Goal: Task Accomplishment & Management: Complete application form

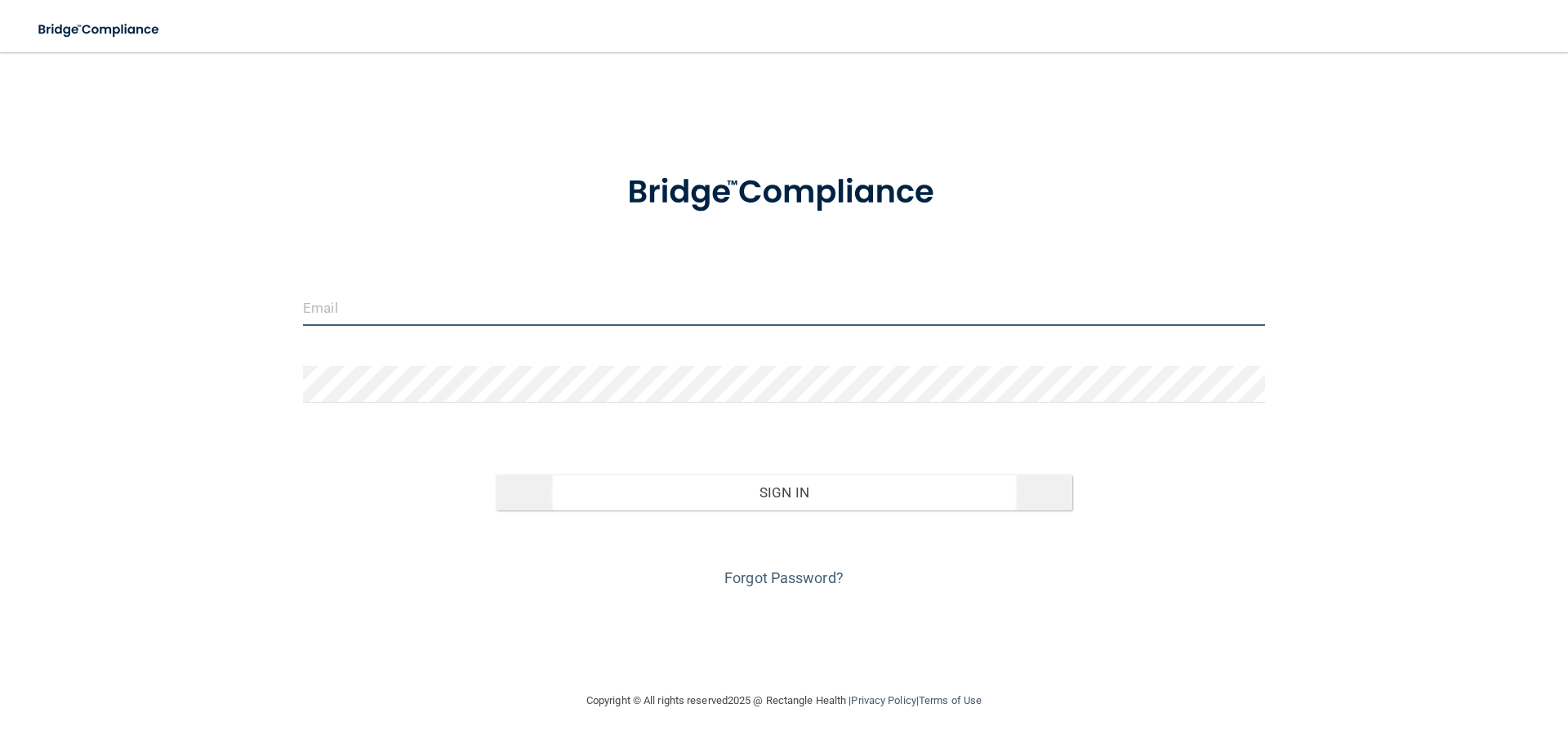
type input "[PERSON_NAME][EMAIL_ADDRESS][DOMAIN_NAME]"
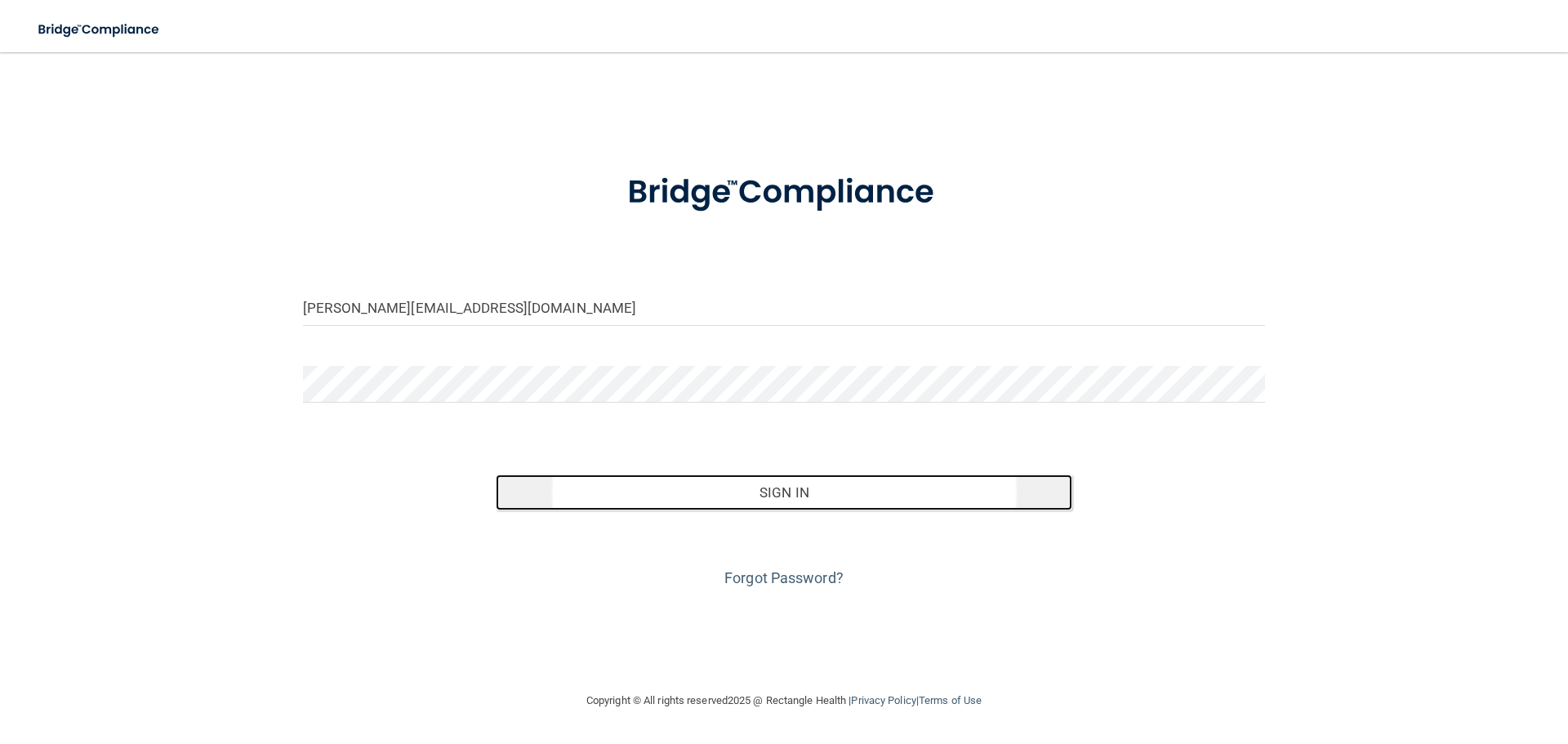
click at [792, 505] on button "Sign In" at bounding box center [784, 492] width 577 height 36
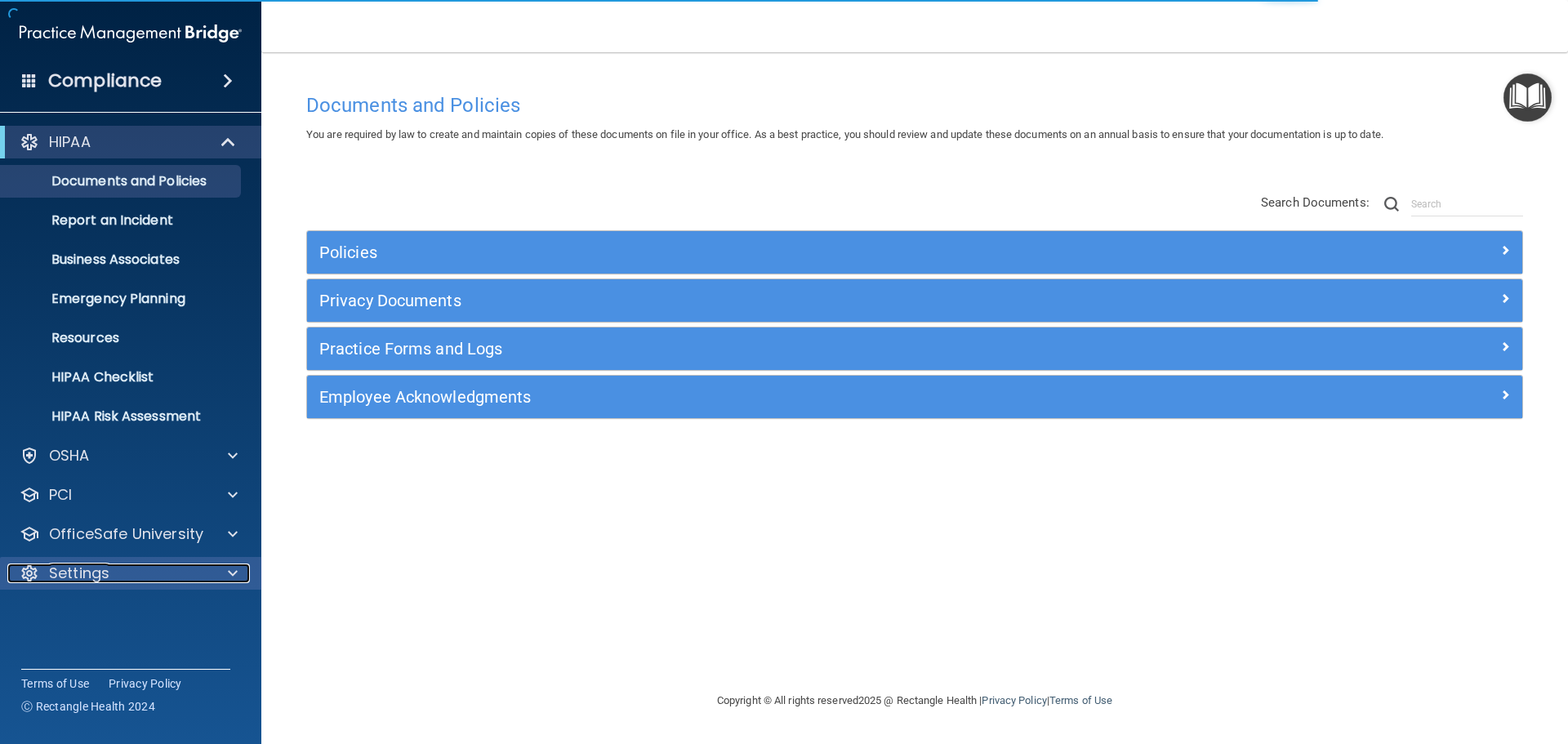
click at [95, 571] on p "Settings" at bounding box center [79, 574] width 60 height 20
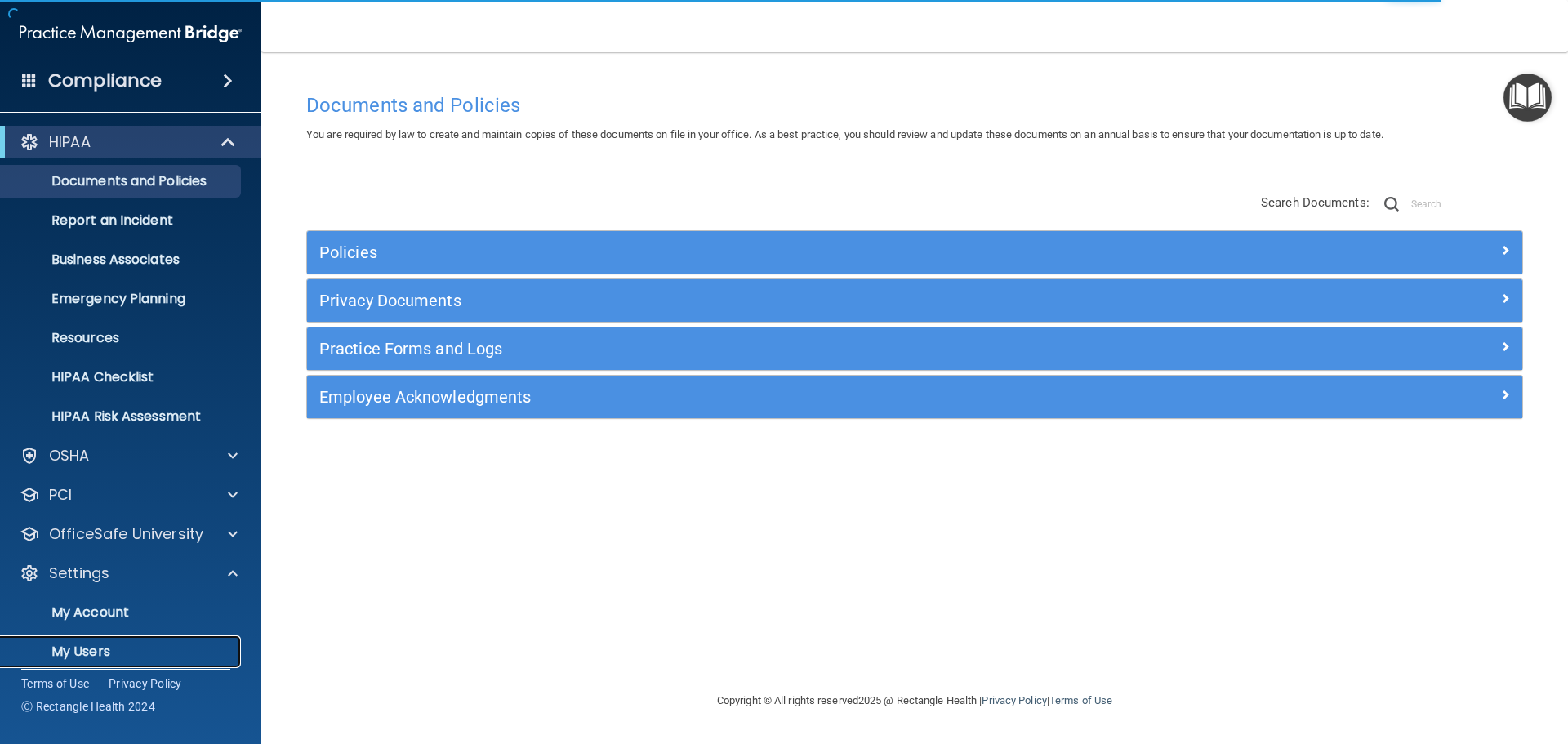
click at [105, 649] on p "My Users" at bounding box center [122, 652] width 223 height 16
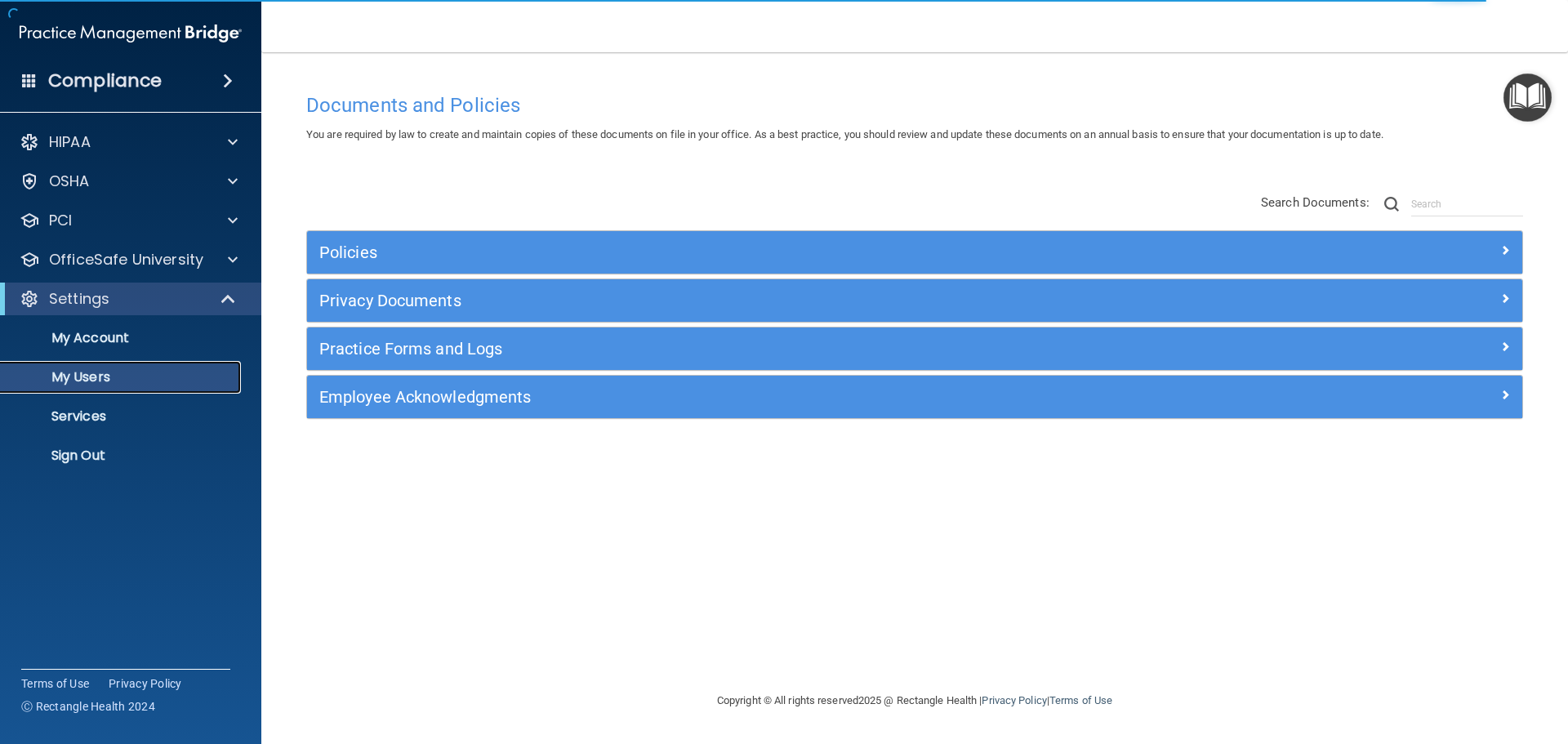
select select "20"
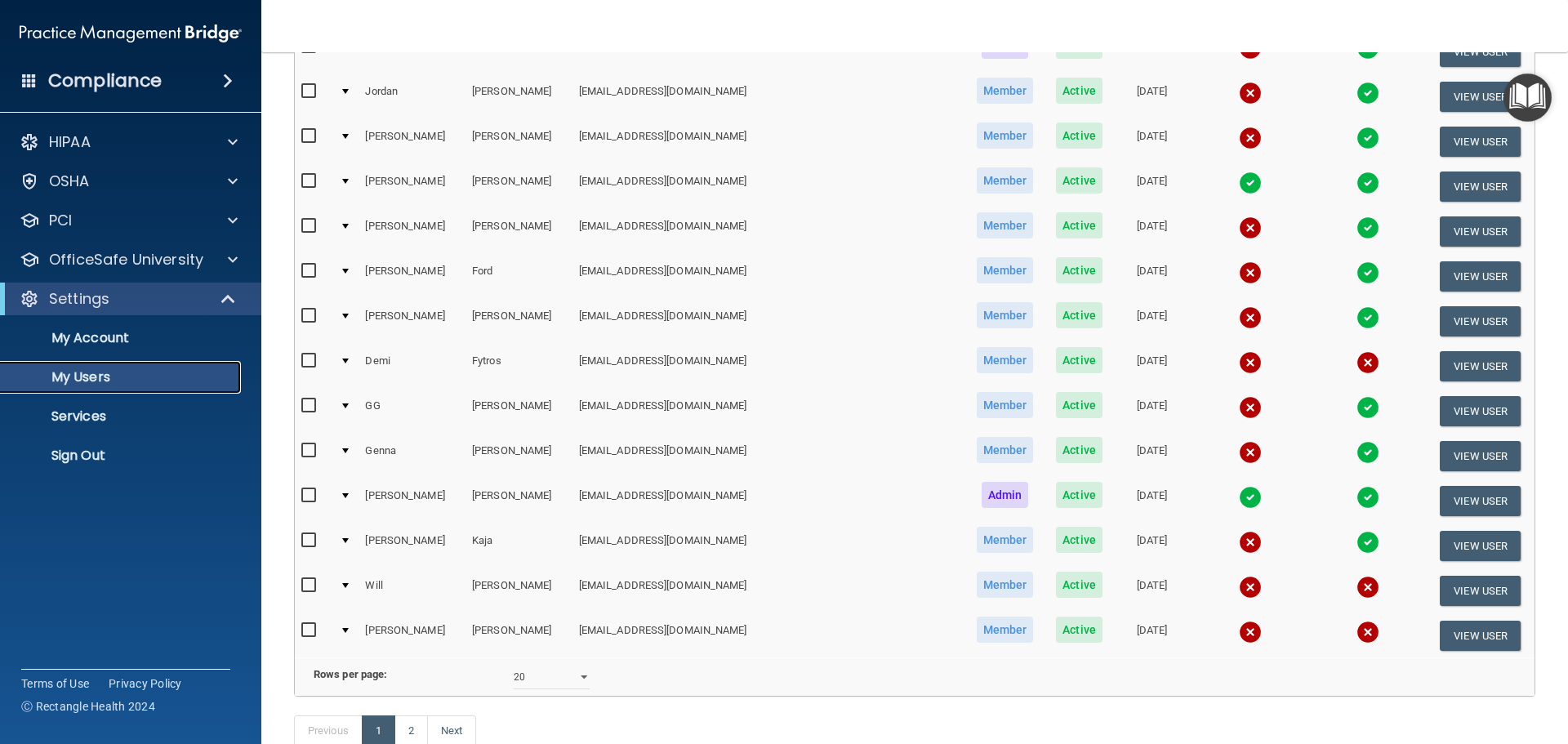
scroll to position [572, 0]
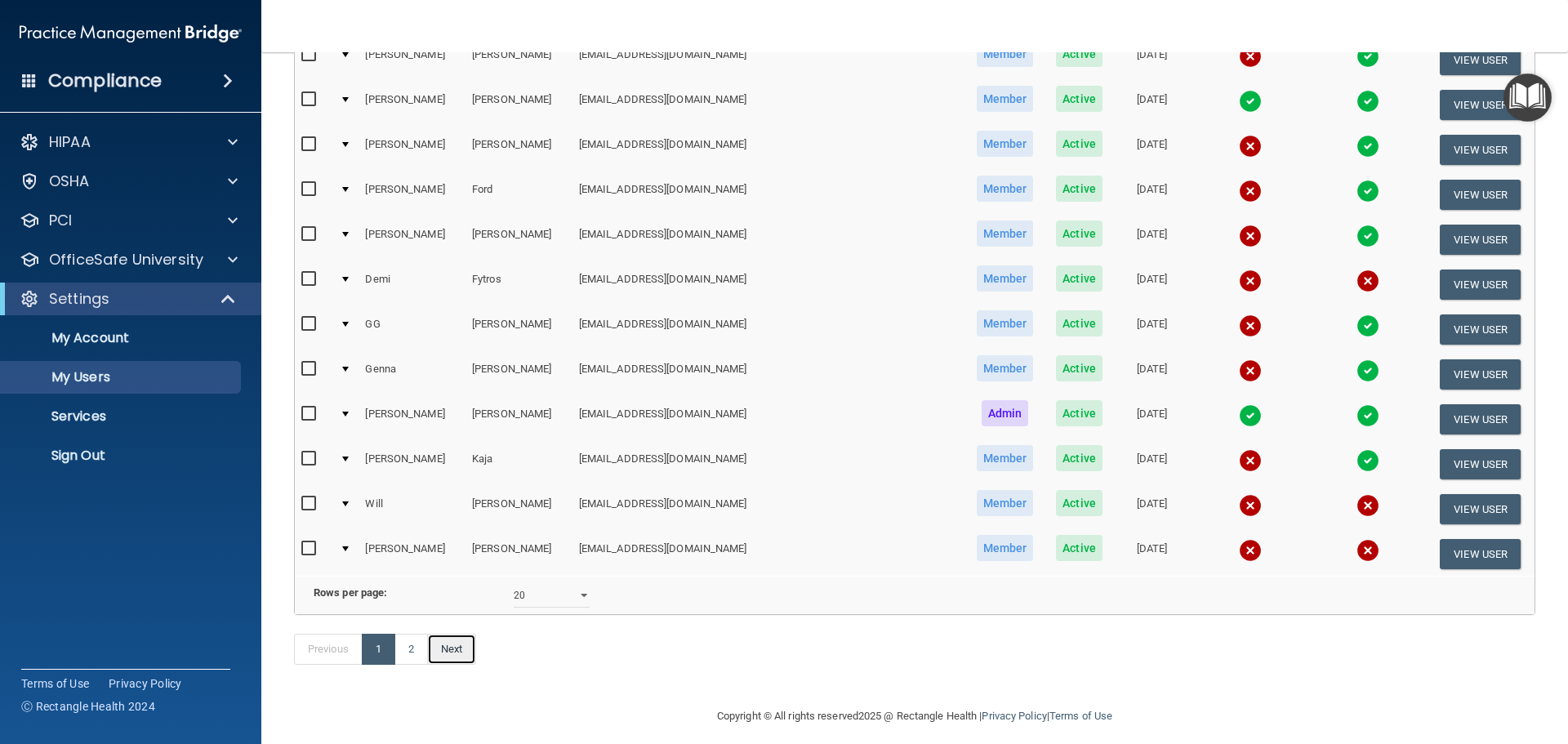
click at [457, 665] on link "Next" at bounding box center [452, 649] width 49 height 31
select select "20"
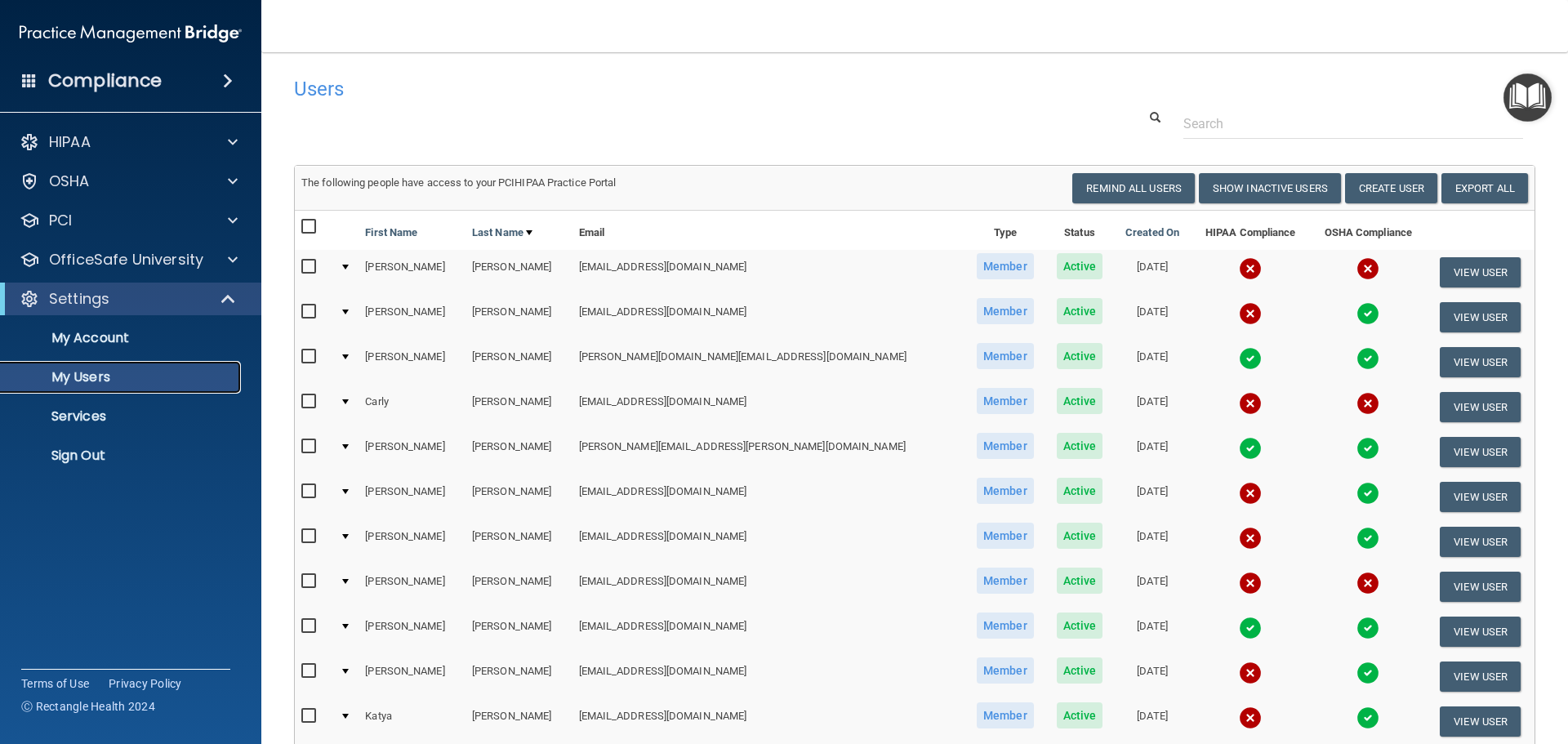
click at [115, 371] on p "My Users" at bounding box center [122, 377] width 223 height 16
click at [1388, 184] on button "Create User" at bounding box center [1391, 188] width 92 height 30
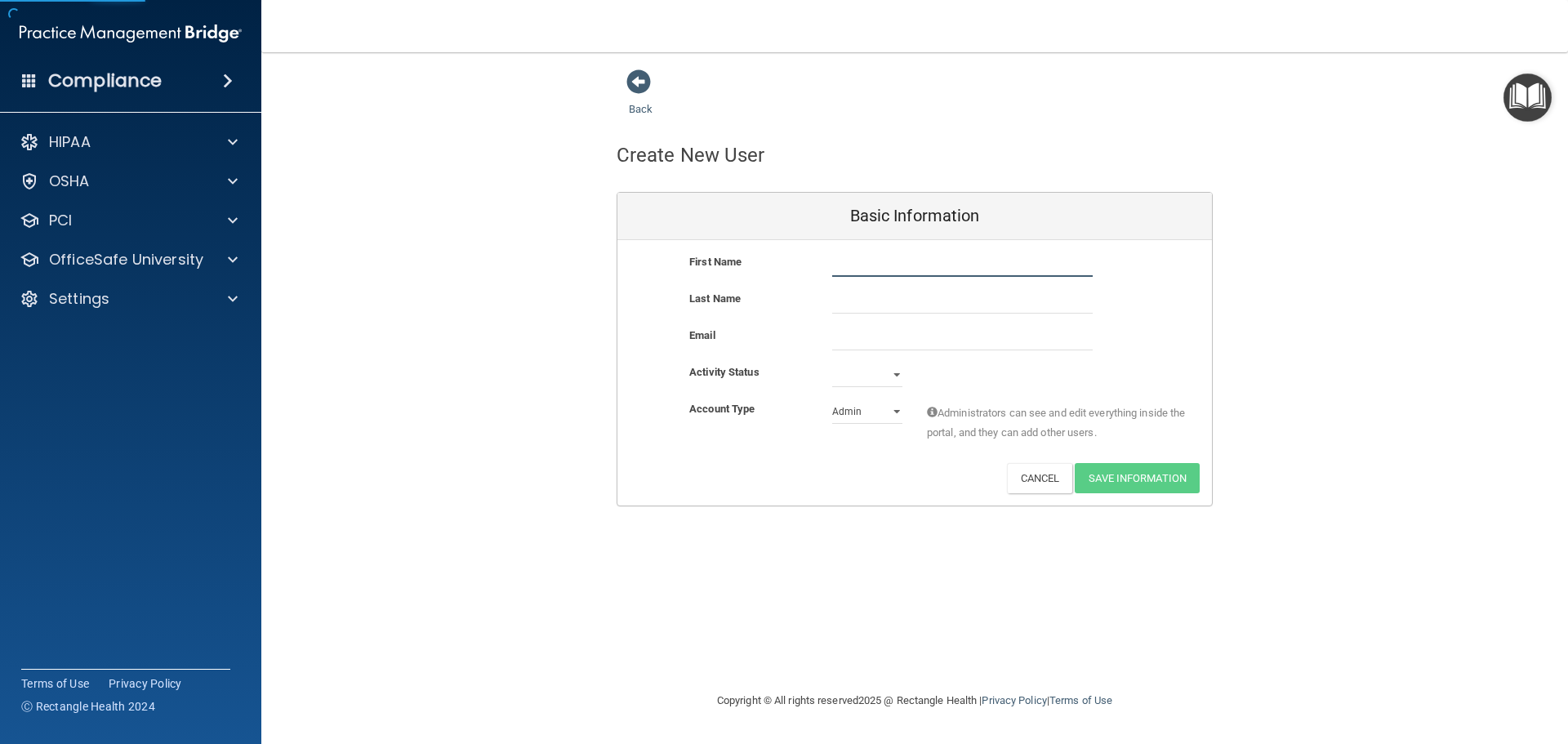
click at [930, 264] on input "text" at bounding box center [962, 265] width 260 height 25
type input "Kayla"
type input "Aisquith"
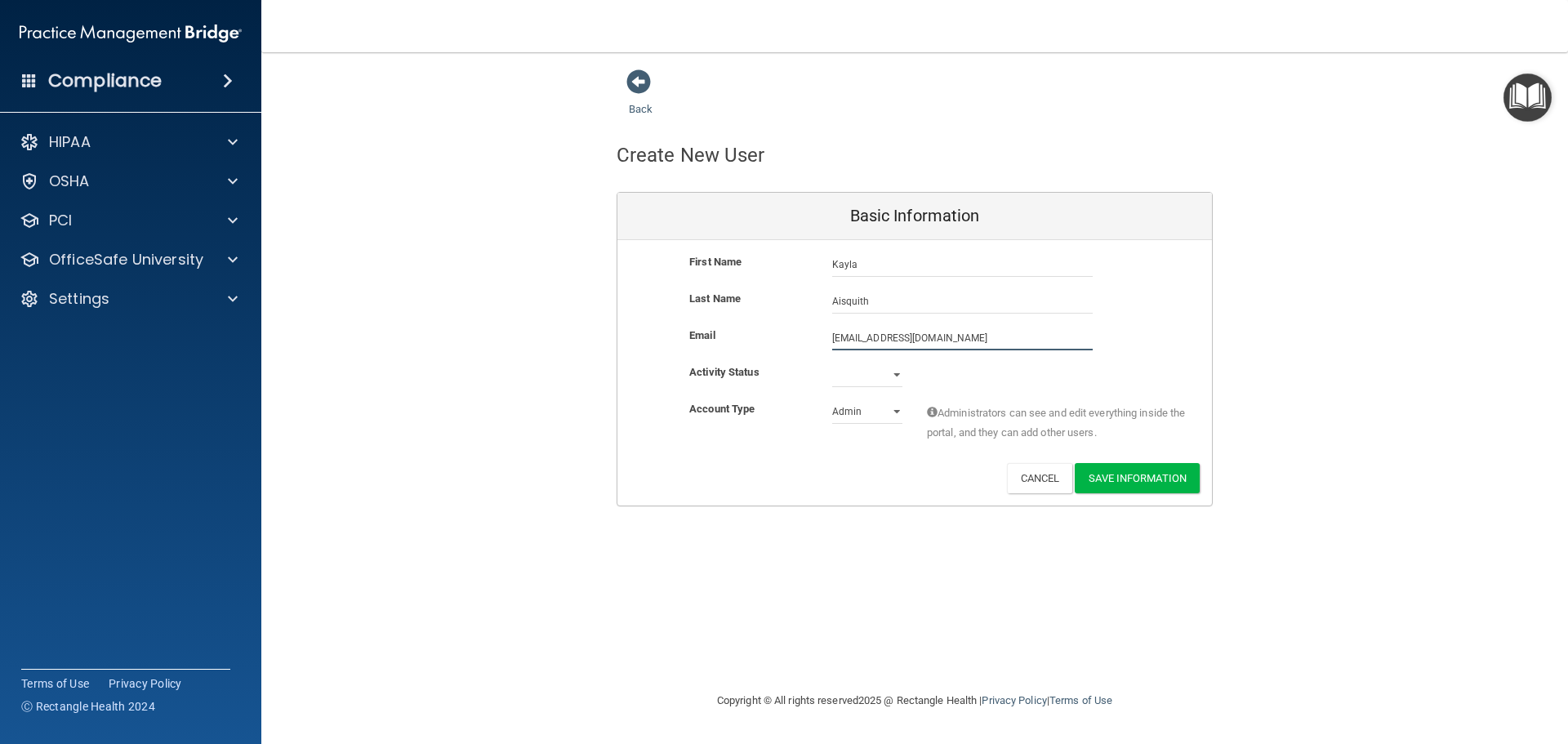
type input "[EMAIL_ADDRESS][DOMAIN_NAME]"
click at [883, 379] on select "Active Inactive" at bounding box center [867, 378] width 70 height 25
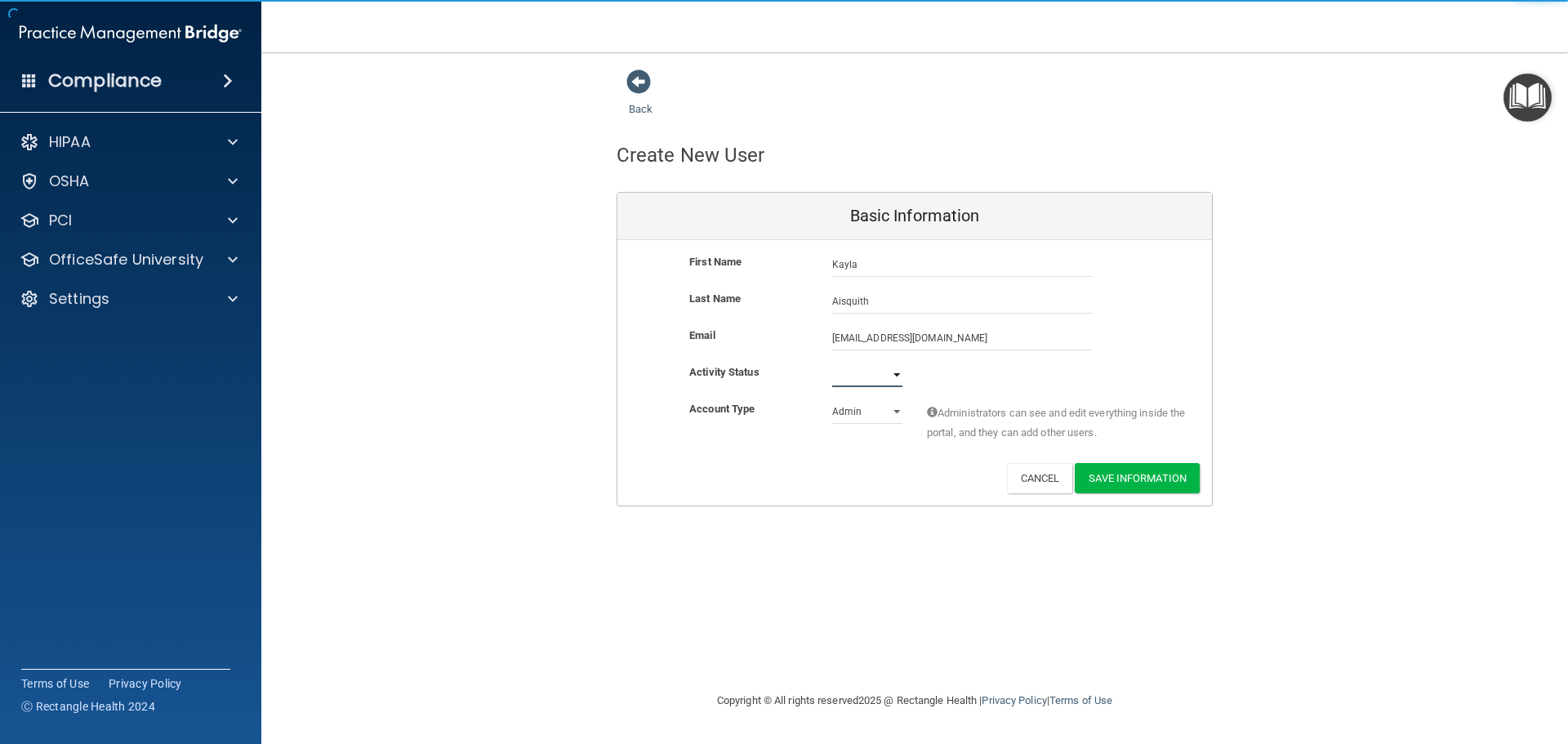
select select "active"
click at [832, 363] on select "Active Inactive" at bounding box center [867, 375] width 70 height 25
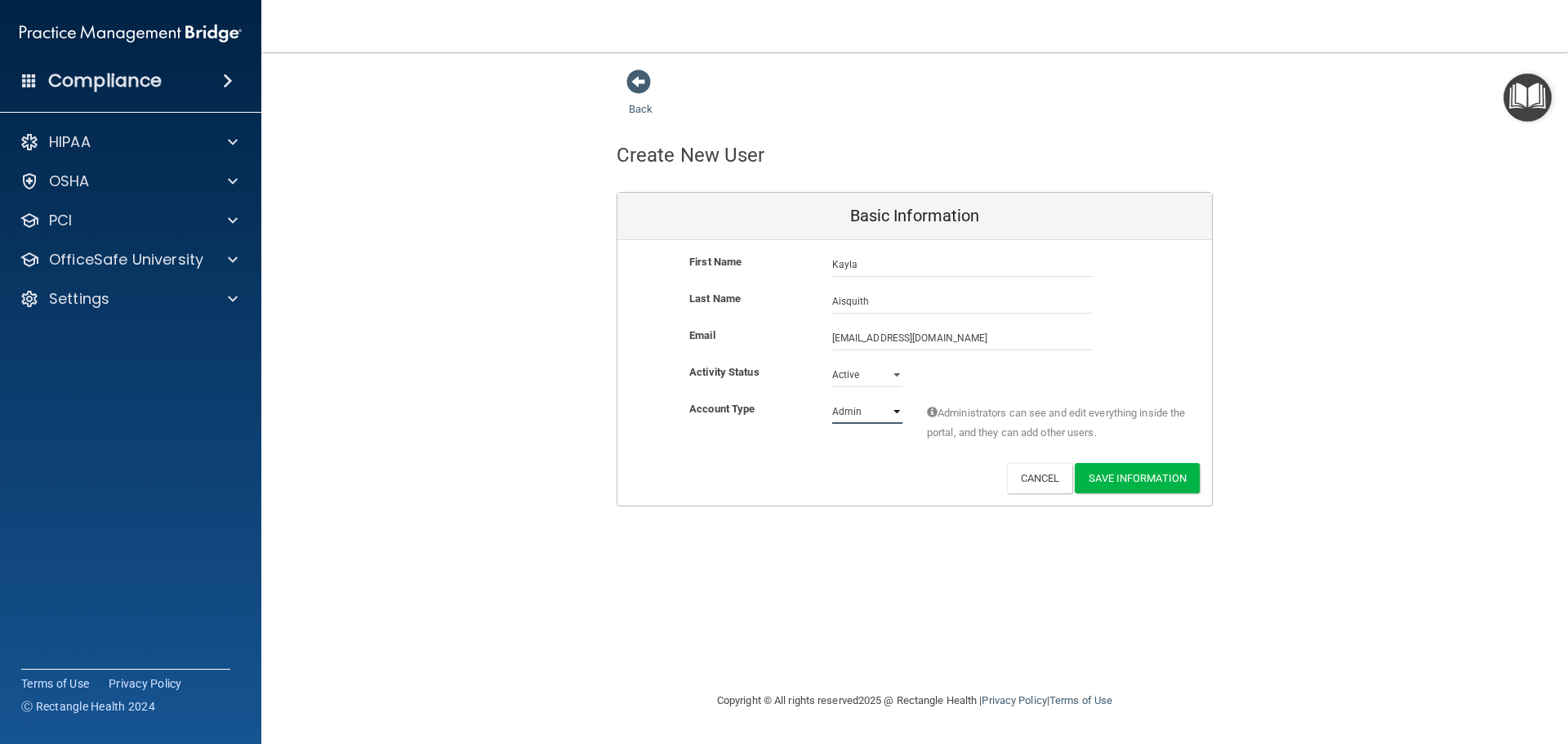
click at [878, 407] on select "Admin Member" at bounding box center [867, 412] width 70 height 25
select select "practice_member"
click at [832, 399] on select "Admin Member" at bounding box center [867, 412] width 70 height 25
drag, startPoint x: 898, startPoint y: 480, endPoint x: 1143, endPoint y: 473, distance: 245.1
click at [899, 480] on div "Deactivate Reset Password Edit Cancel Save Information" at bounding box center [914, 478] width 594 height 30
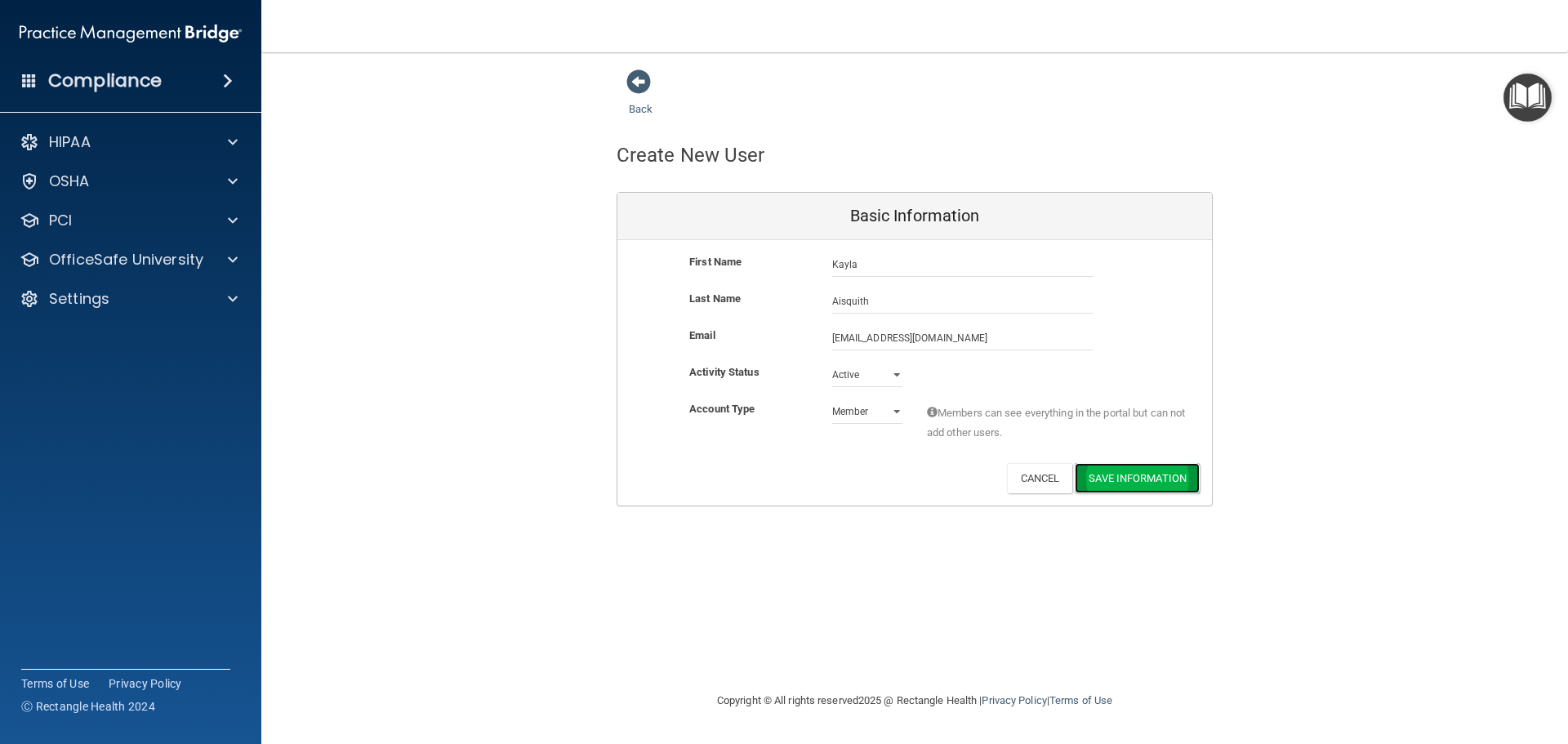
click at [1161, 473] on button "Save Information" at bounding box center [1138, 478] width 125 height 30
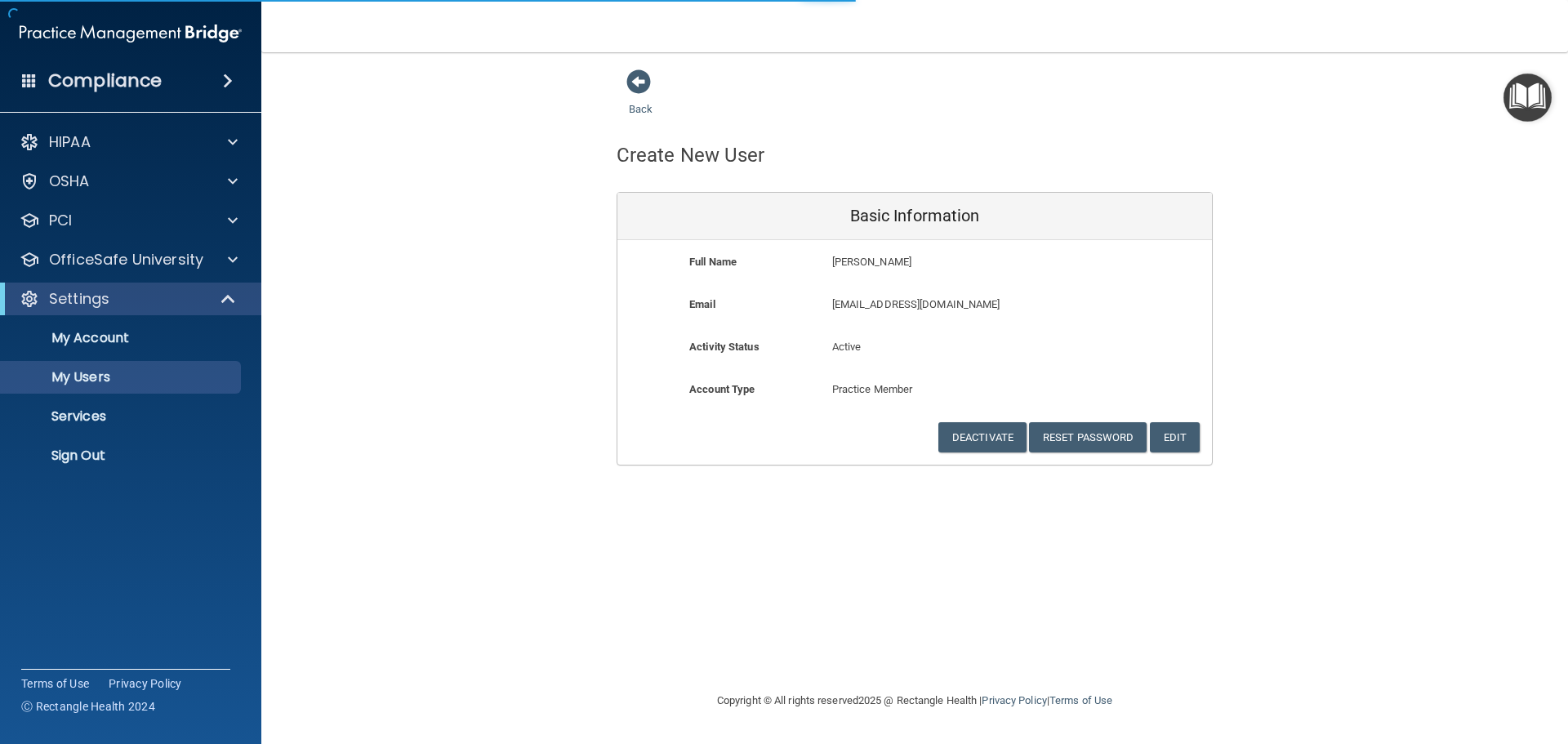
select select "20"
